Goal: Complete application form

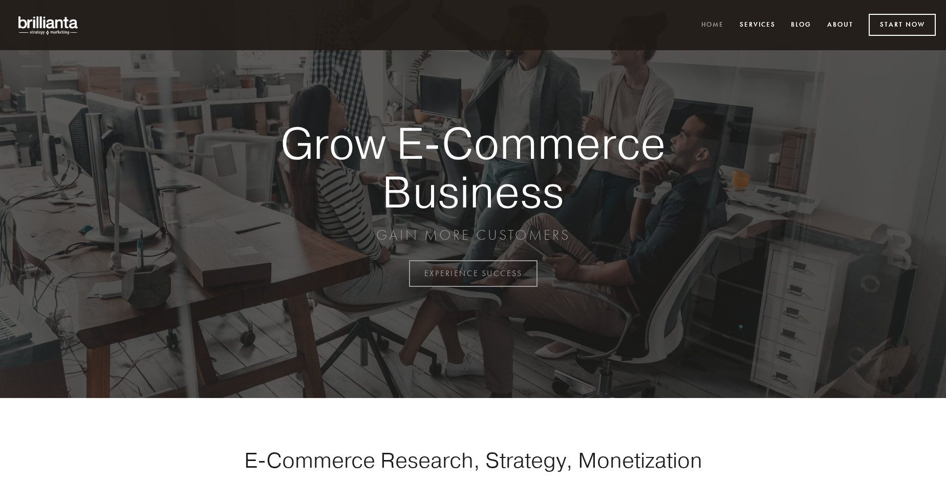
scroll to position [2682, 0]
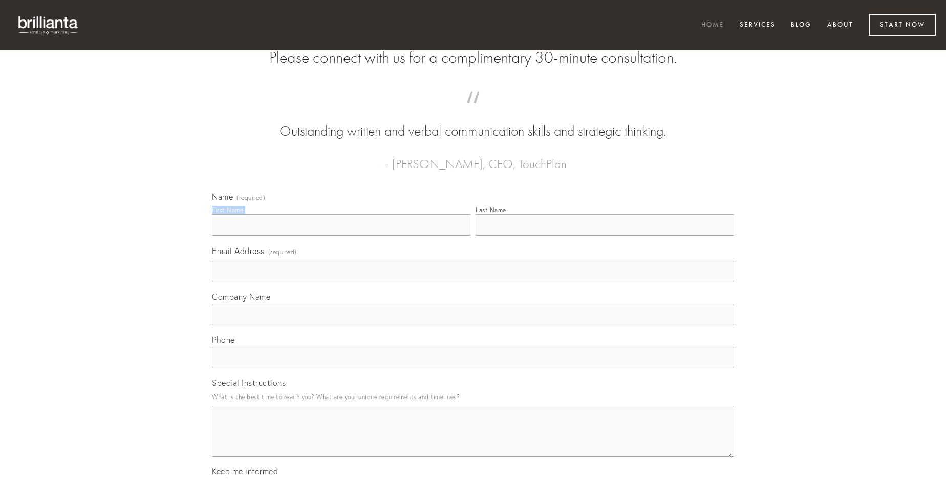
type input "[PERSON_NAME]"
click at [604, 235] on input "Last Name" at bounding box center [604, 224] width 258 height 21
type input "[PERSON_NAME]"
click at [473, 282] on input "Email Address (required)" at bounding box center [473, 270] width 522 height 21
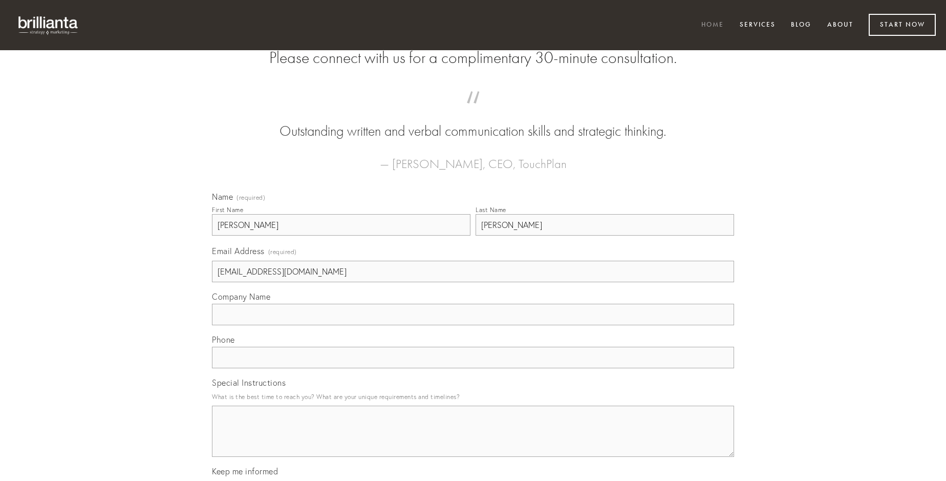
type input "[EMAIL_ADDRESS][DOMAIN_NAME]"
click at [473, 325] on input "Company Name" at bounding box center [473, 313] width 522 height 21
type input "vorax"
click at [473, 368] on input "text" at bounding box center [473, 356] width 522 height 21
click at [473, 440] on textarea "Special Instructions" at bounding box center [473, 430] width 522 height 51
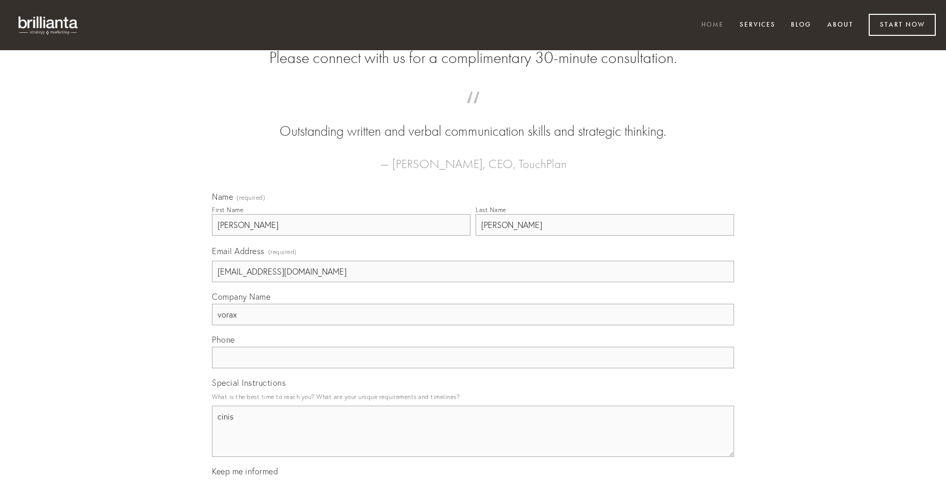
type textarea "cinis"
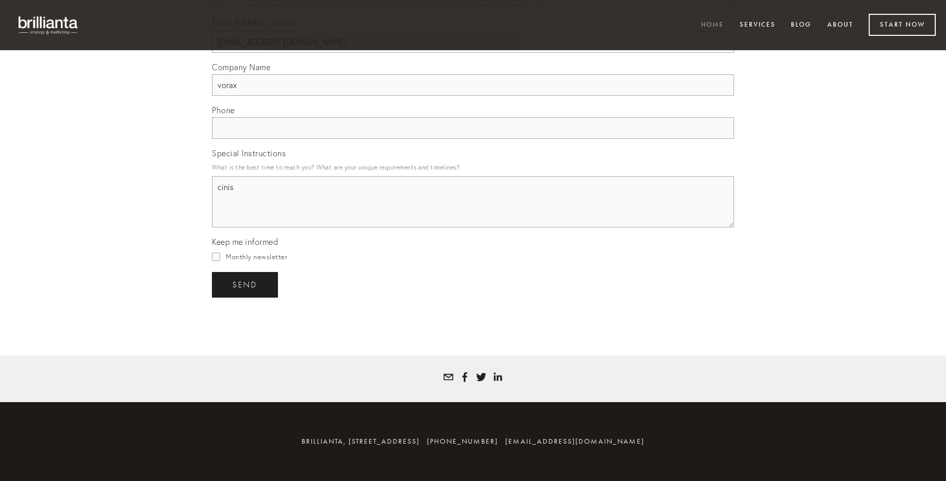
click at [246, 284] on span "send" at bounding box center [244, 284] width 25 height 9
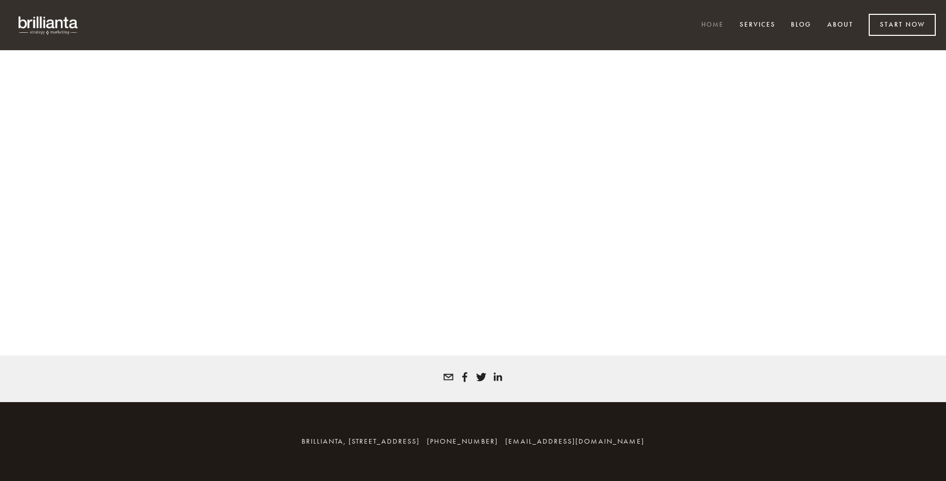
scroll to position [2669, 0]
